Goal: Find specific page/section: Find specific page/section

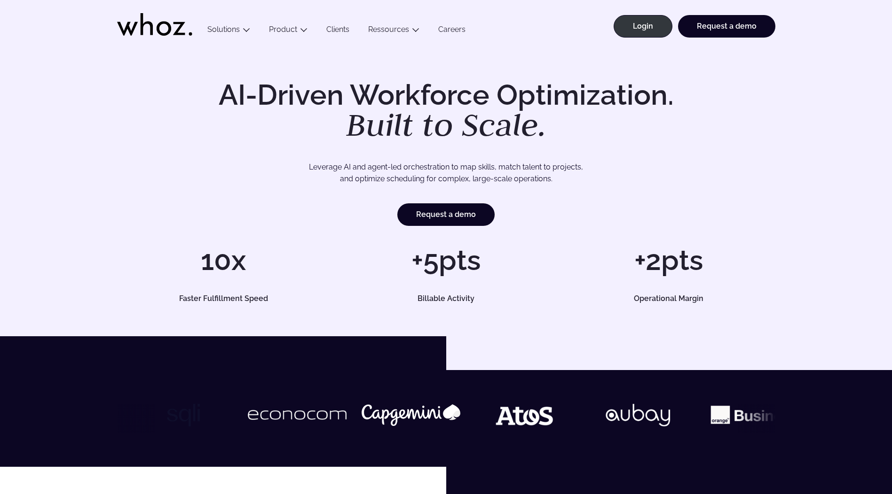
click at [461, 31] on link "Careers" at bounding box center [452, 31] width 46 height 13
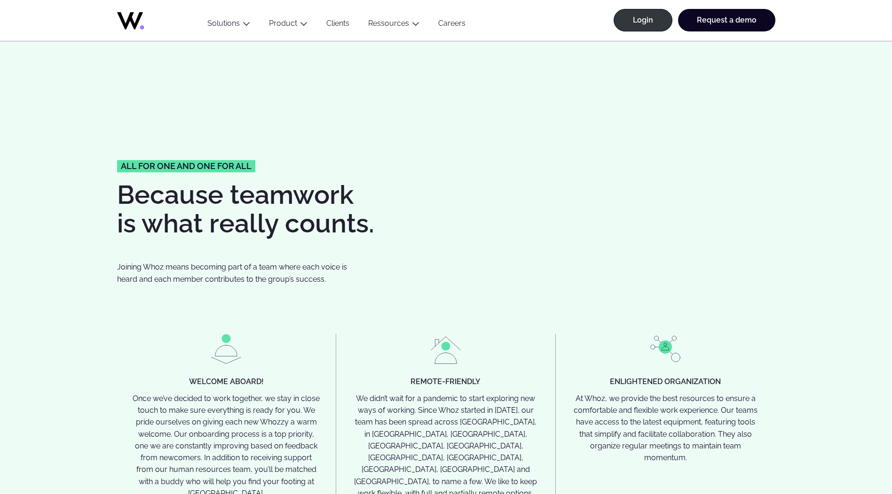
scroll to position [2068, 0]
